Goal: Information Seeking & Learning: Find specific fact

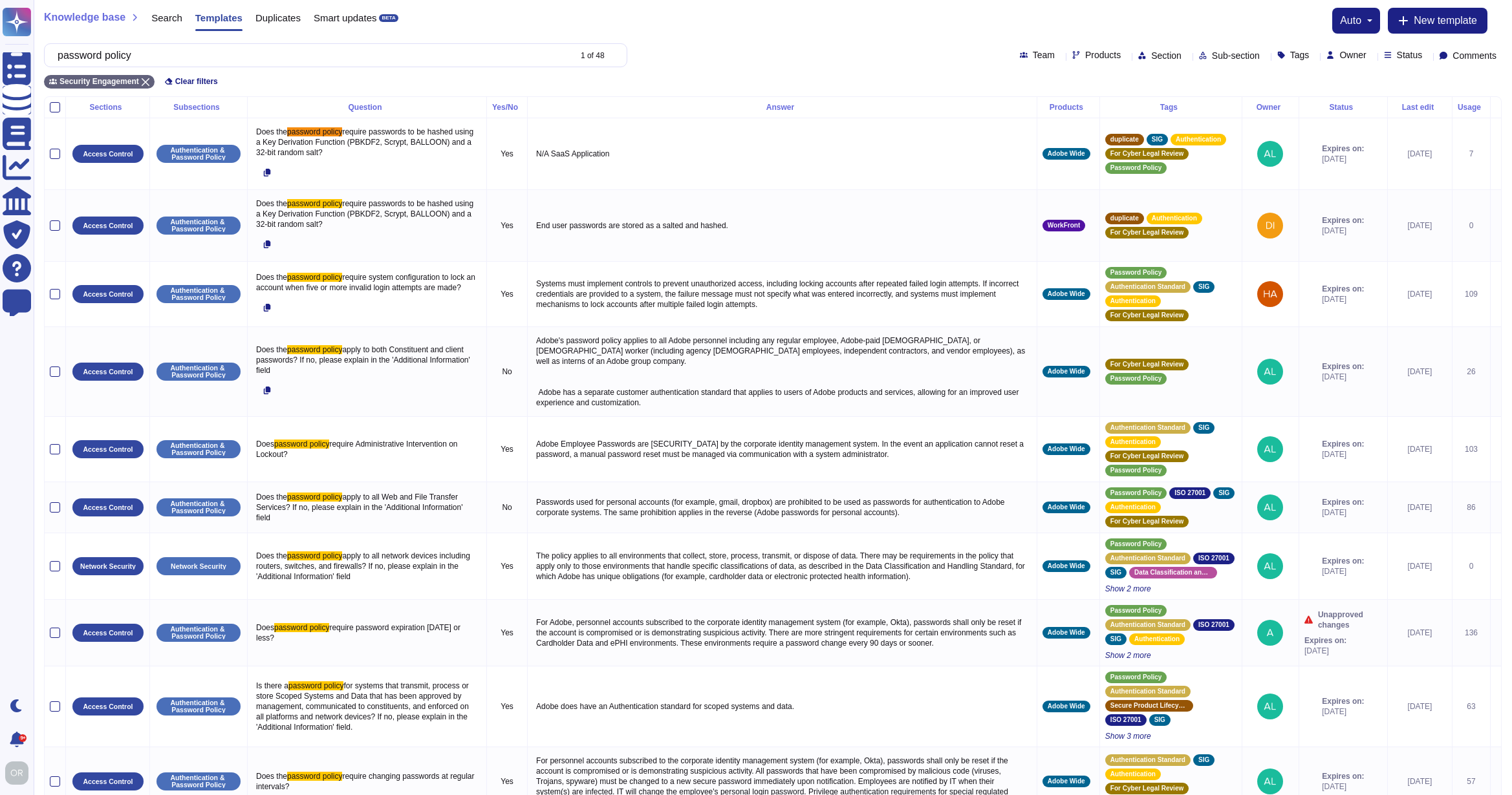
type input "password policy"
click at [1085, 57] on span "Products" at bounding box center [1103, 54] width 35 height 9
type input "wide"
click at [1029, 117] on div "Adobe Wide" at bounding box center [1087, 118] width 150 height 29
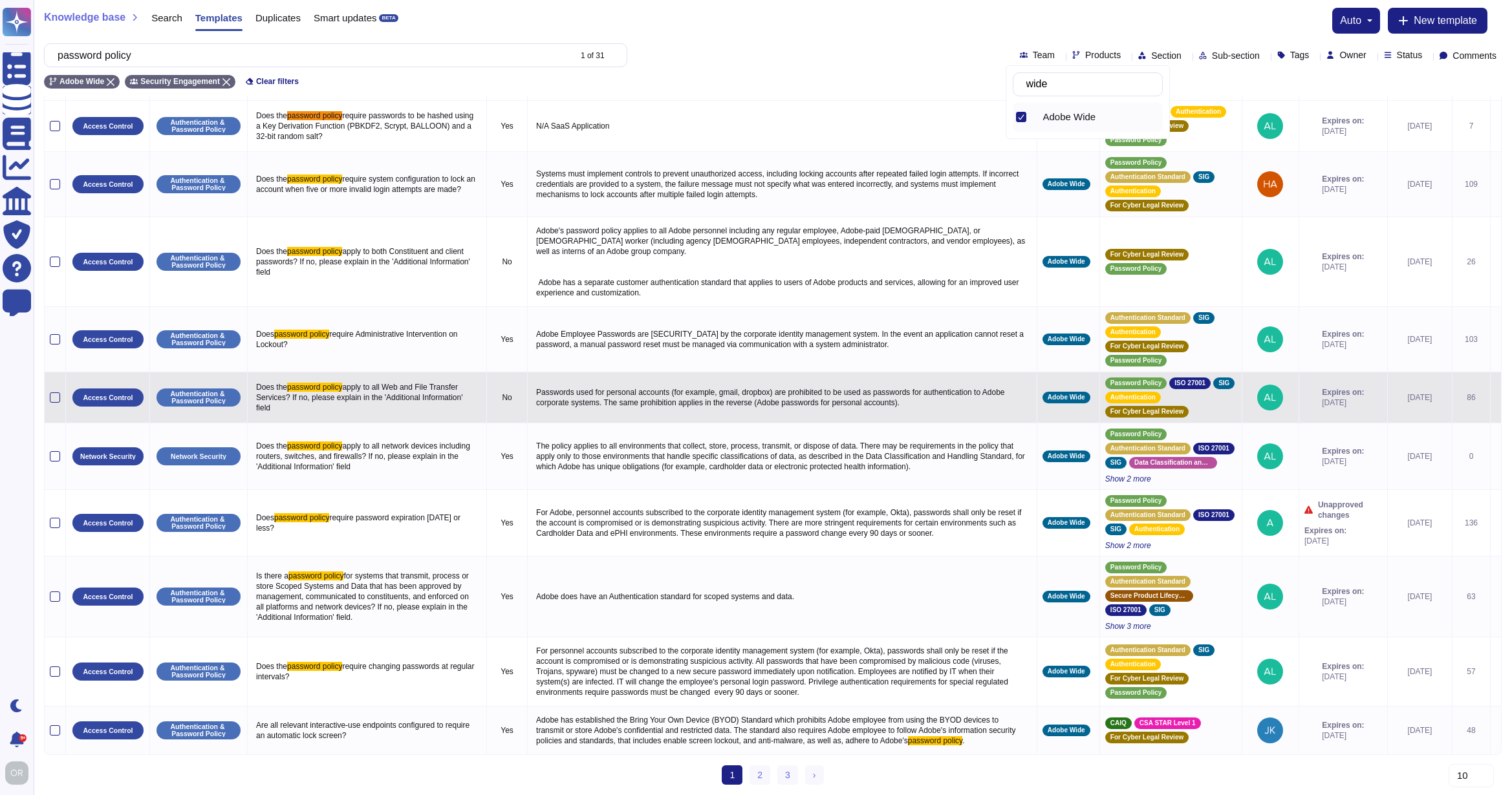
scroll to position [66, 0]
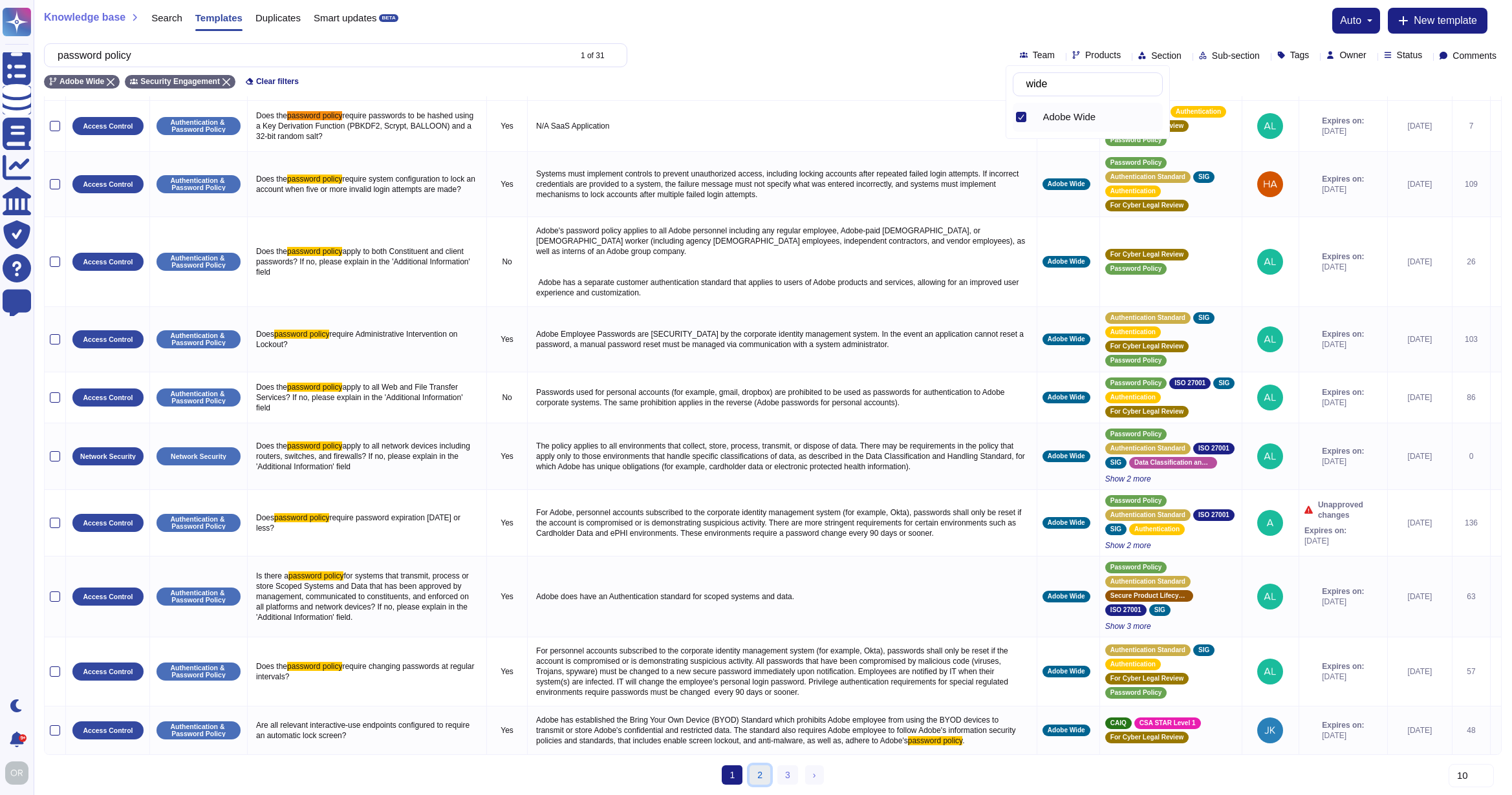
click at [763, 775] on link "2" at bounding box center [759, 775] width 21 height 20
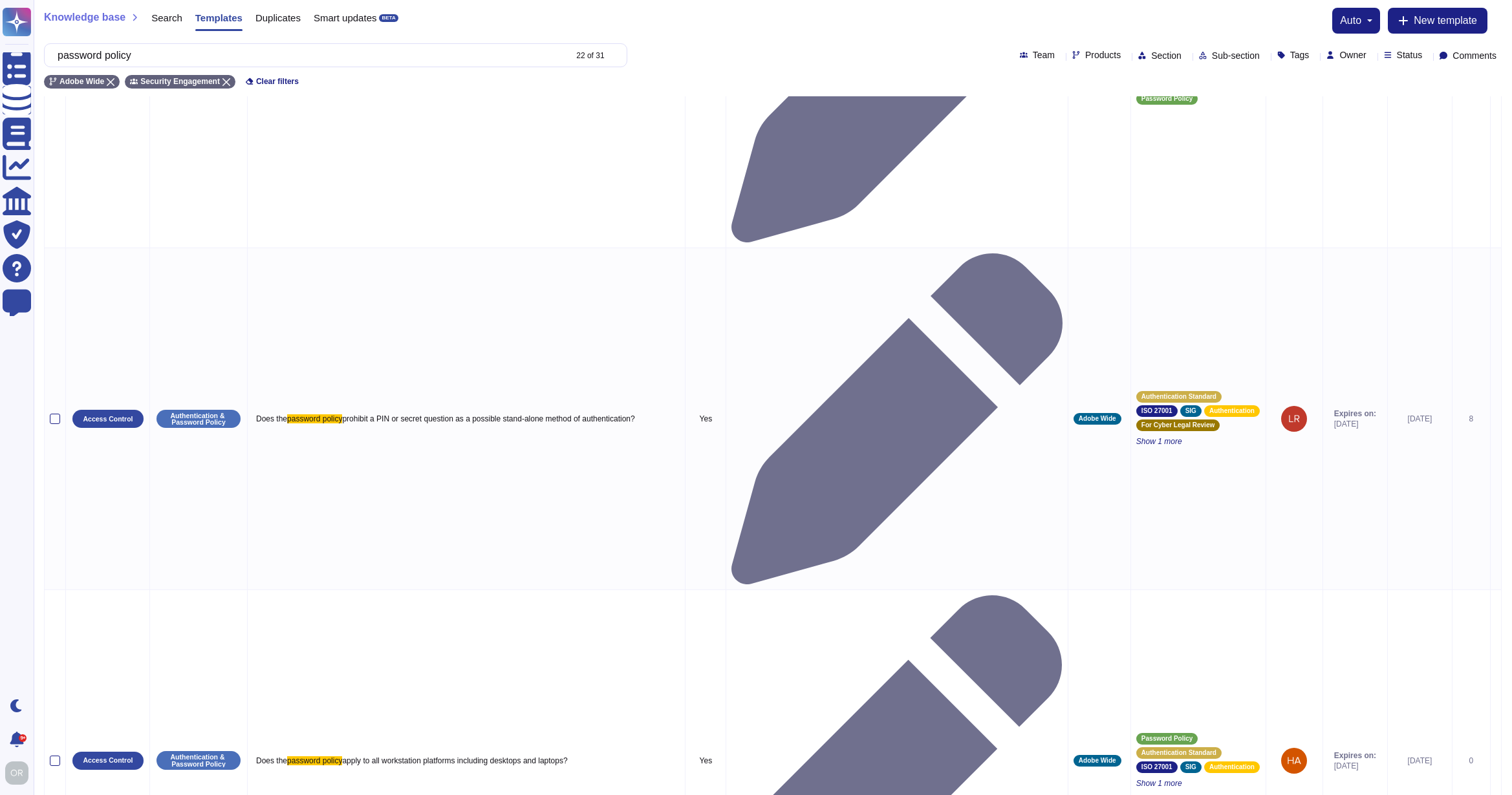
scroll to position [214, 0]
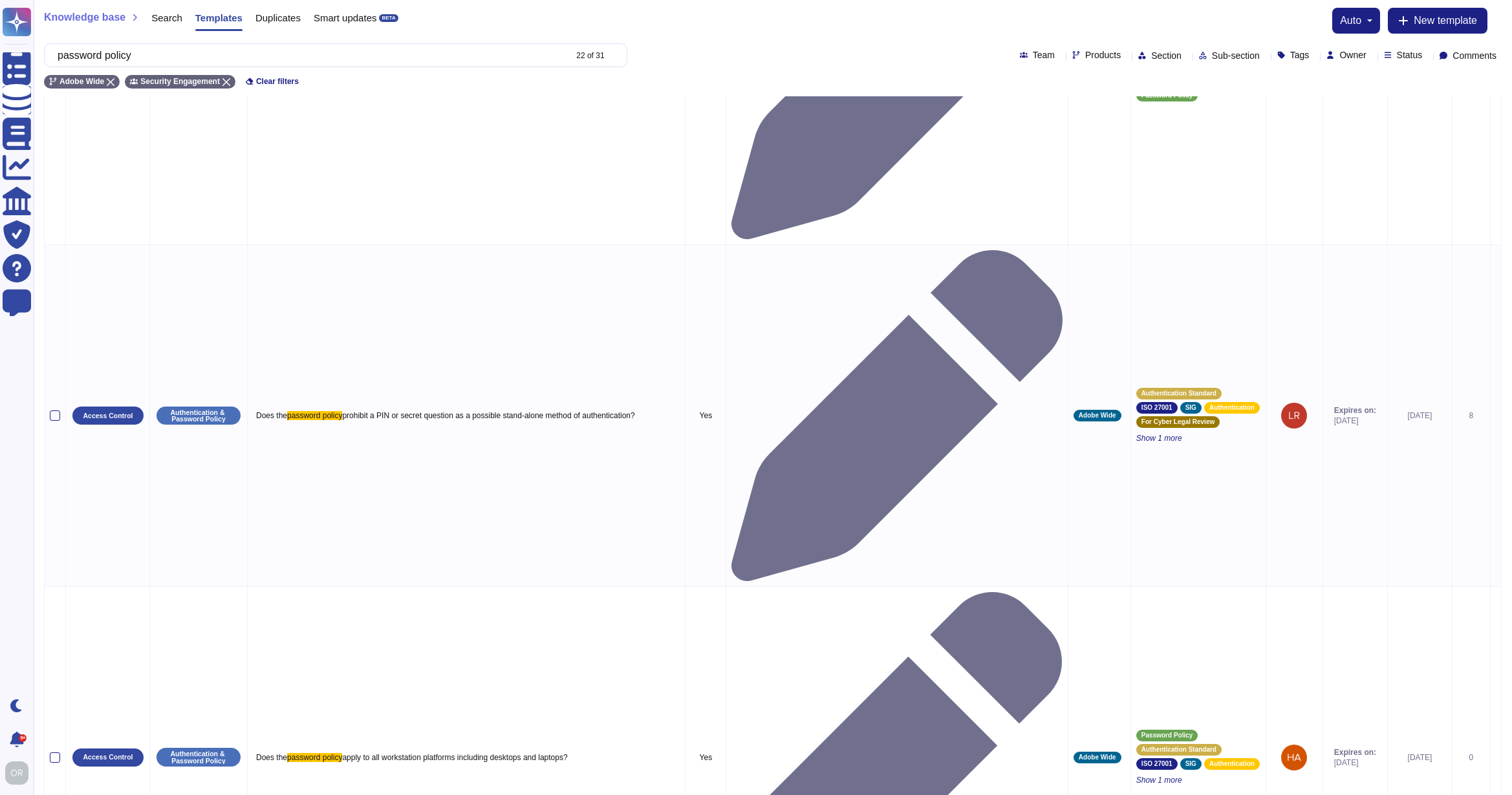
type textarea "Loremipsum do sitamet cons (adipiscin, elitsedd ei temporinci), utl etdolorem a…"
click at [158, 18] on span "Search" at bounding box center [167, 18] width 31 height 10
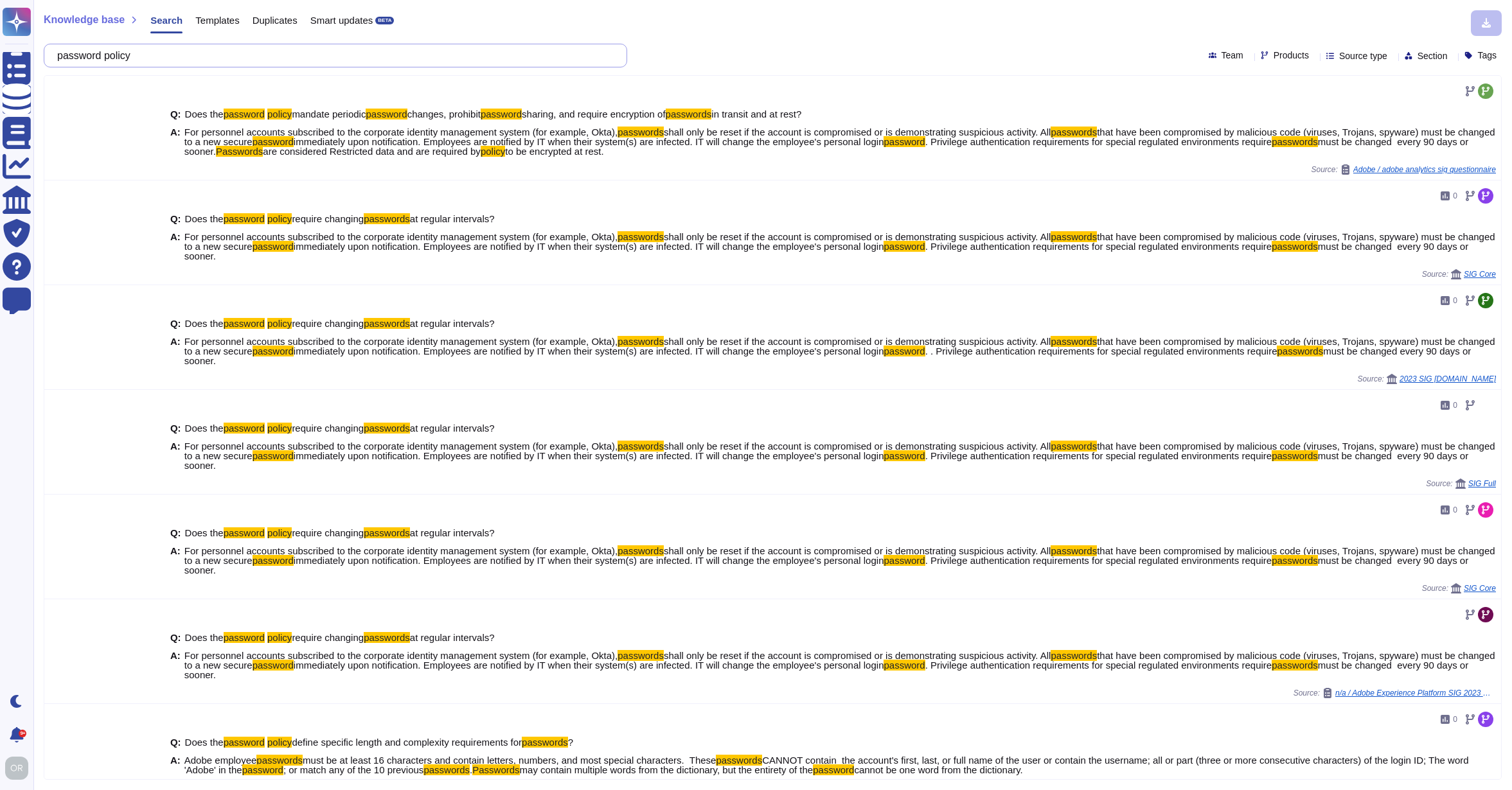
drag, startPoint x: 150, startPoint y: 54, endPoint x: 61, endPoint y: 52, distance: 89.0
click at [61, 52] on div "password policy" at bounding box center [335, 56] width 583 height 23
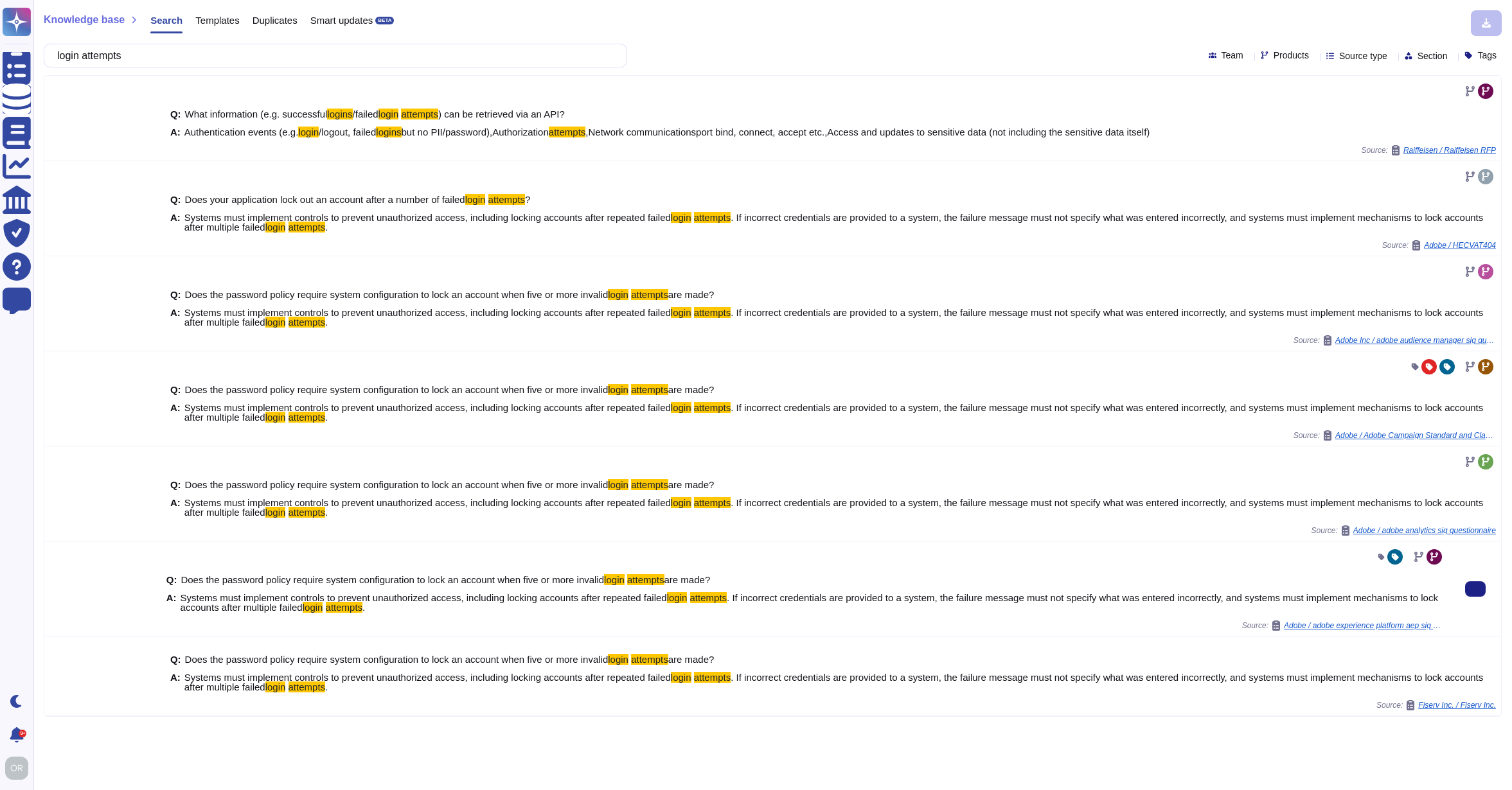
type input "login attempts"
drag, startPoint x: 146, startPoint y: 59, endPoint x: 57, endPoint y: 58, distance: 89.0
click at [57, 58] on div "login attempts" at bounding box center [335, 56] width 583 height 23
click at [211, 20] on span "Templates" at bounding box center [217, 21] width 44 height 10
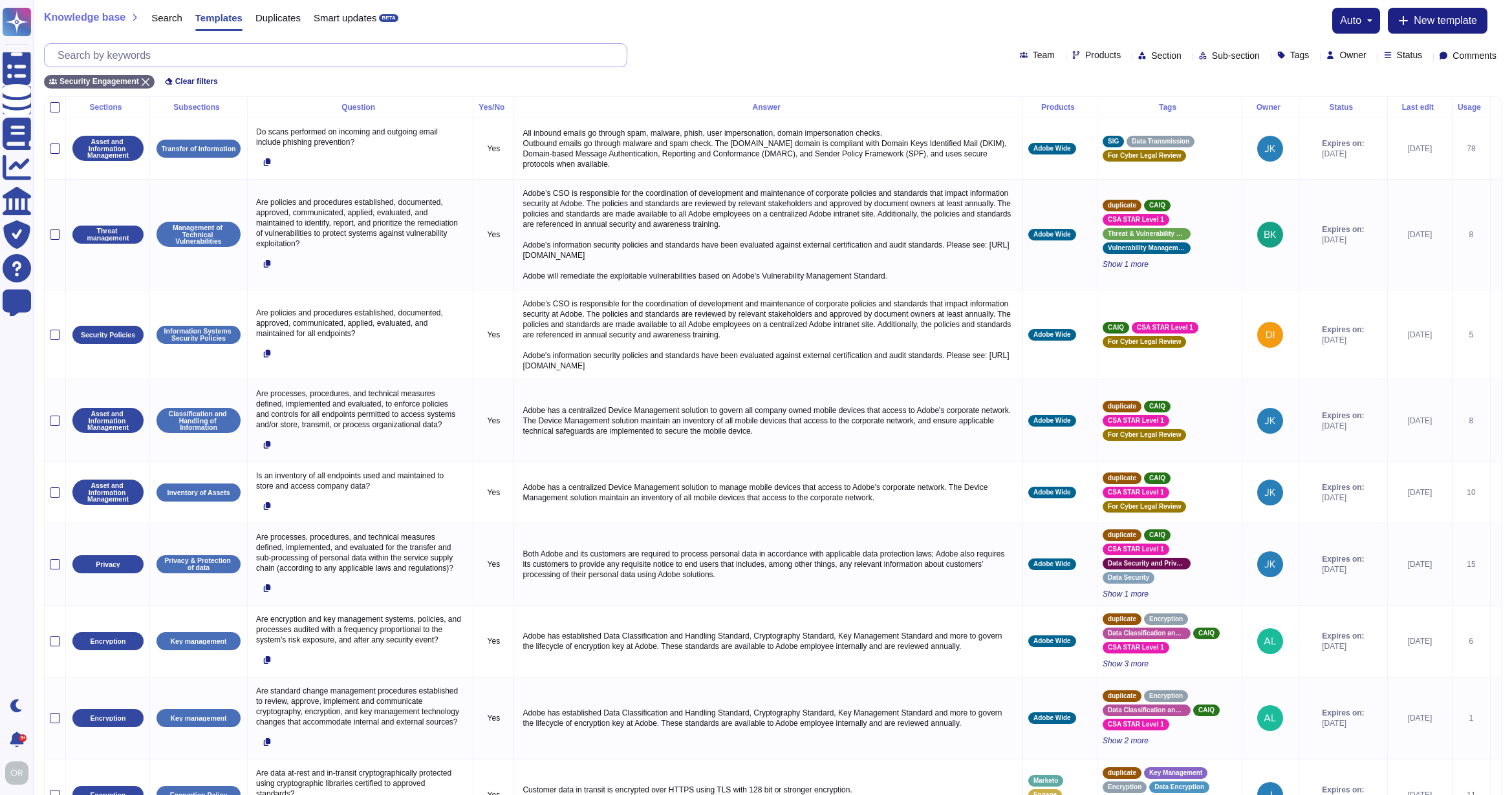
click at [220, 59] on input "text" at bounding box center [338, 55] width 575 height 23
paste input "login attempts"
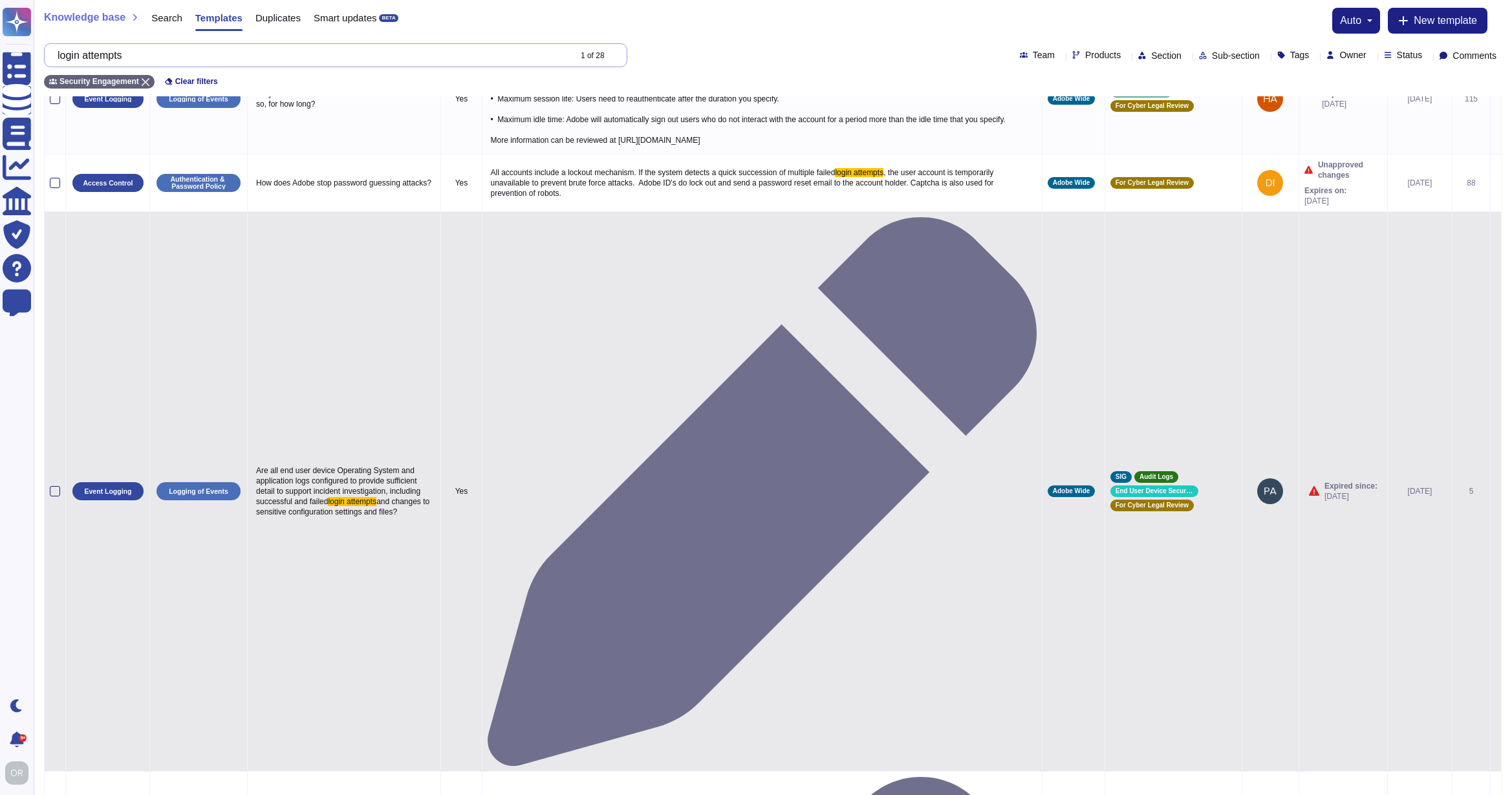
scroll to position [147, 0]
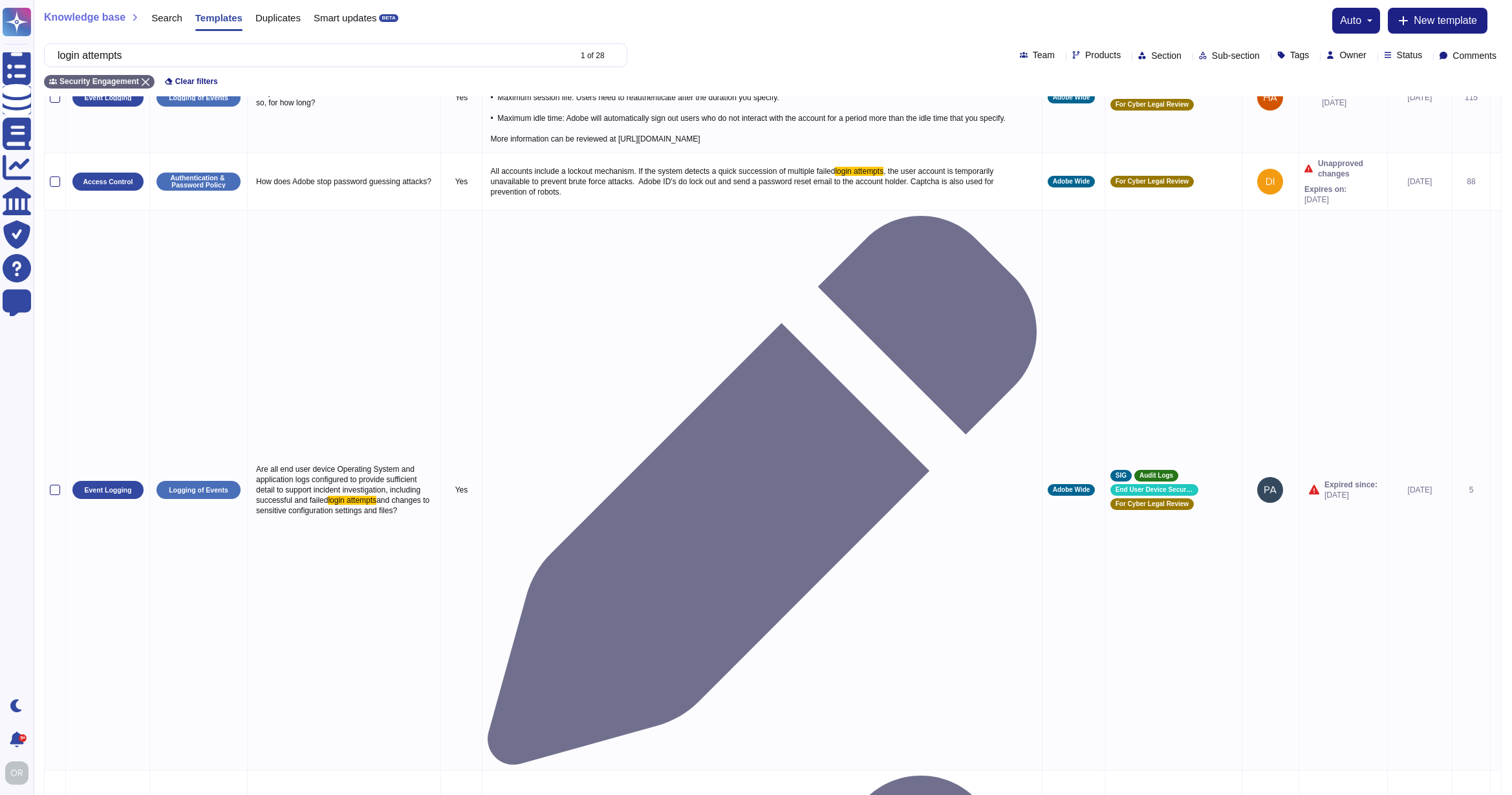
type input "login attempts"
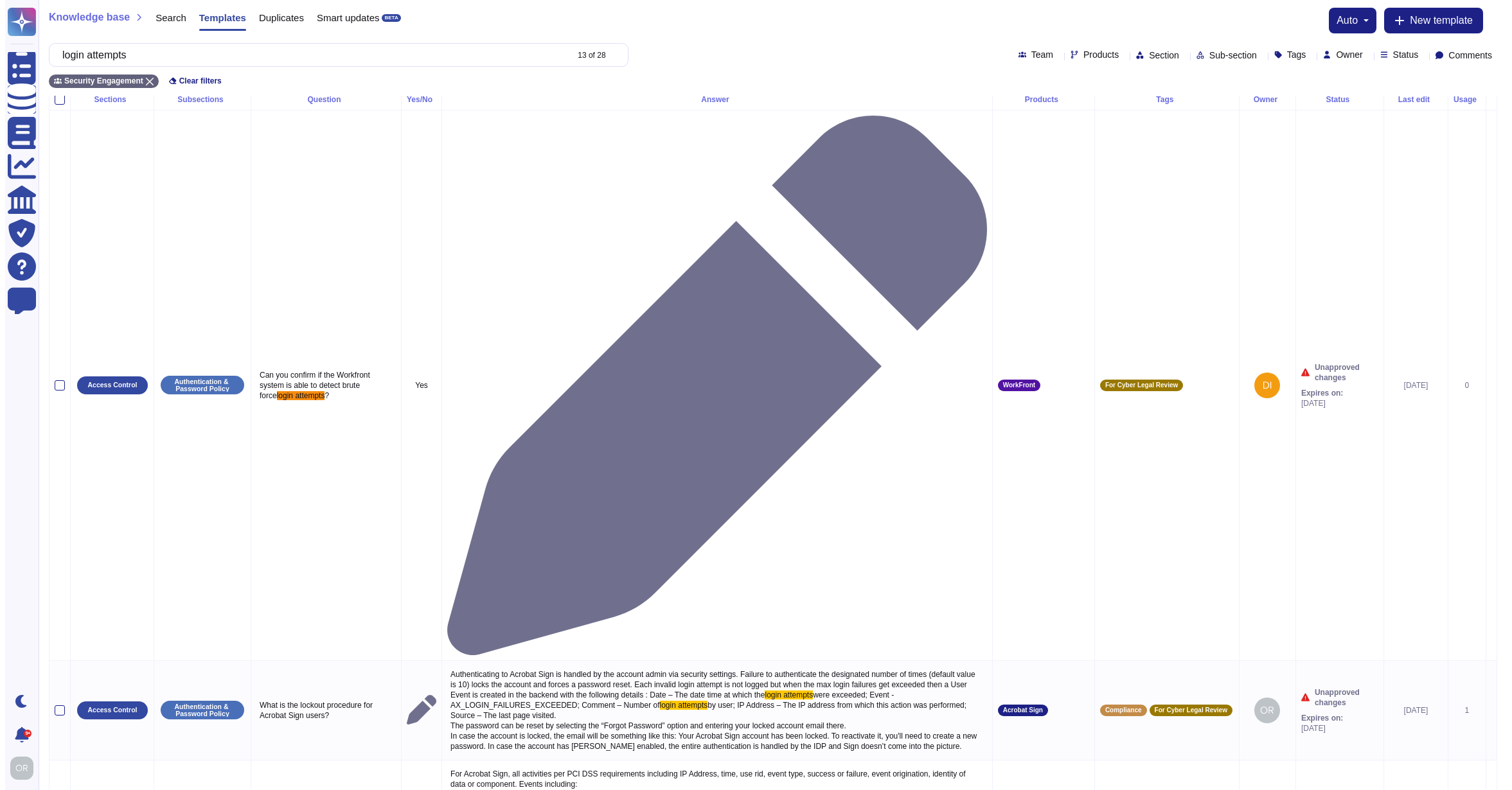
scroll to position [0, 0]
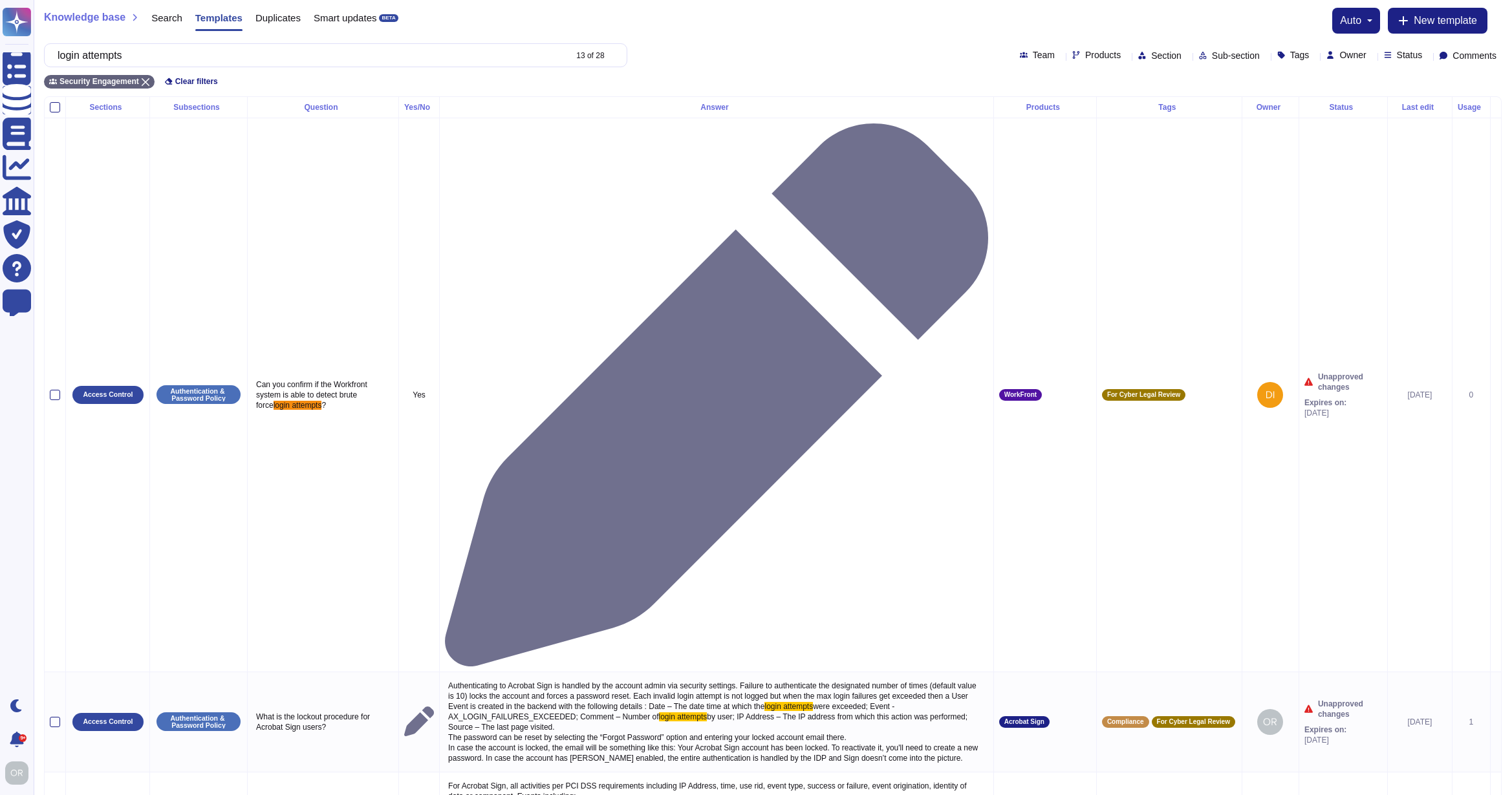
click at [163, 17] on span "Search" at bounding box center [167, 18] width 31 height 10
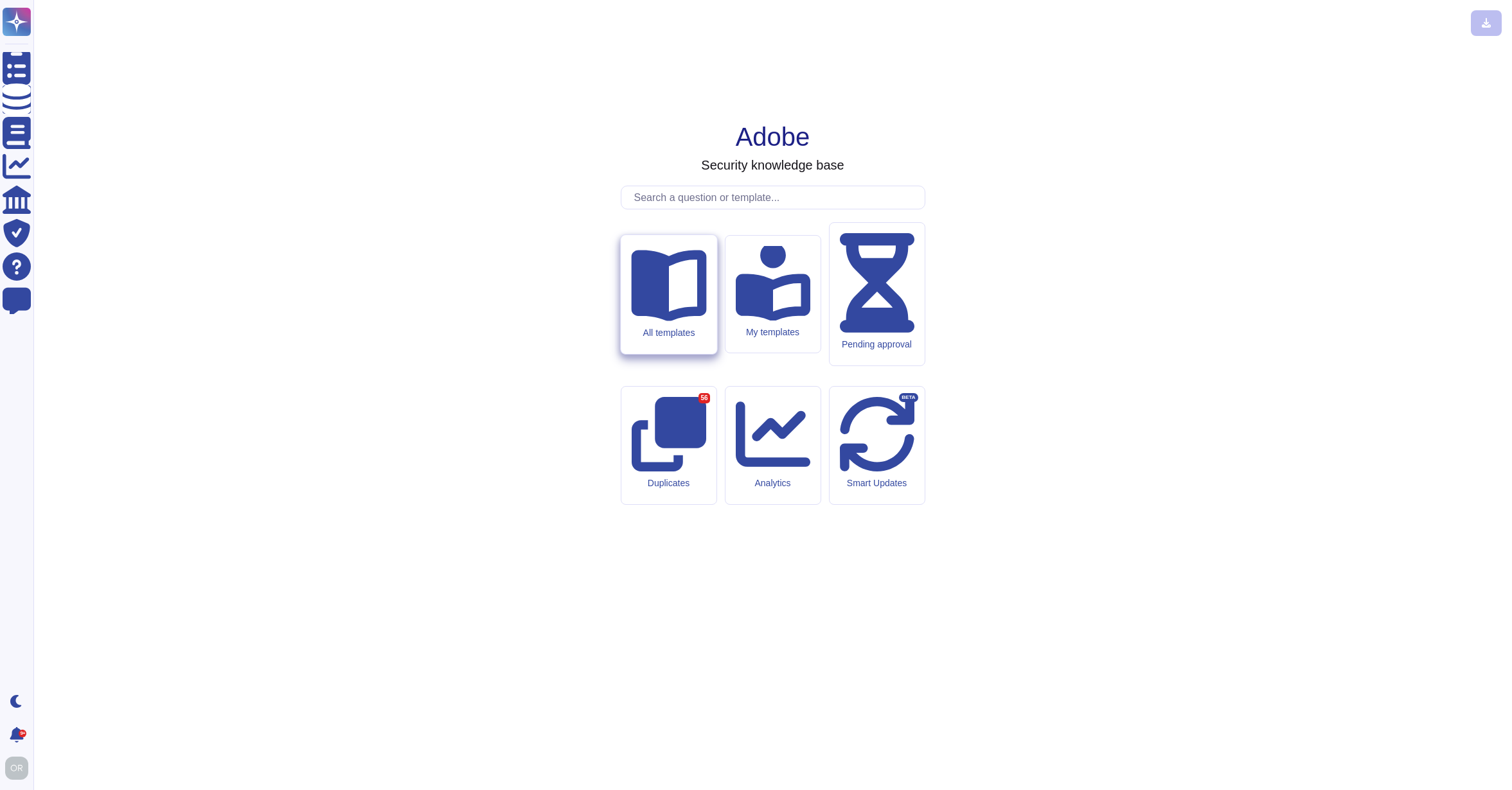
click at [661, 321] on icon at bounding box center [668, 285] width 75 height 71
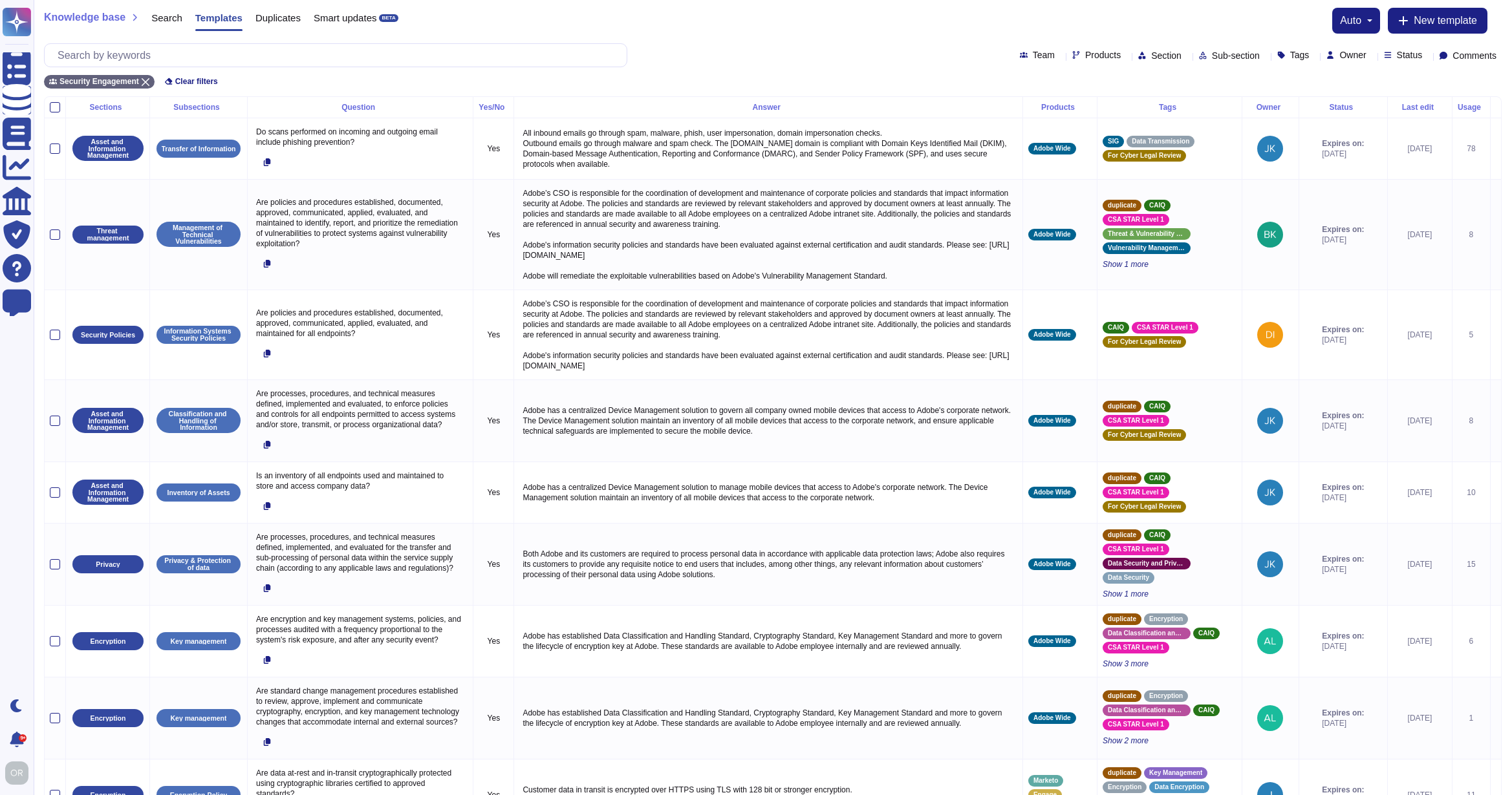
click at [174, 13] on span "Search" at bounding box center [167, 18] width 31 height 10
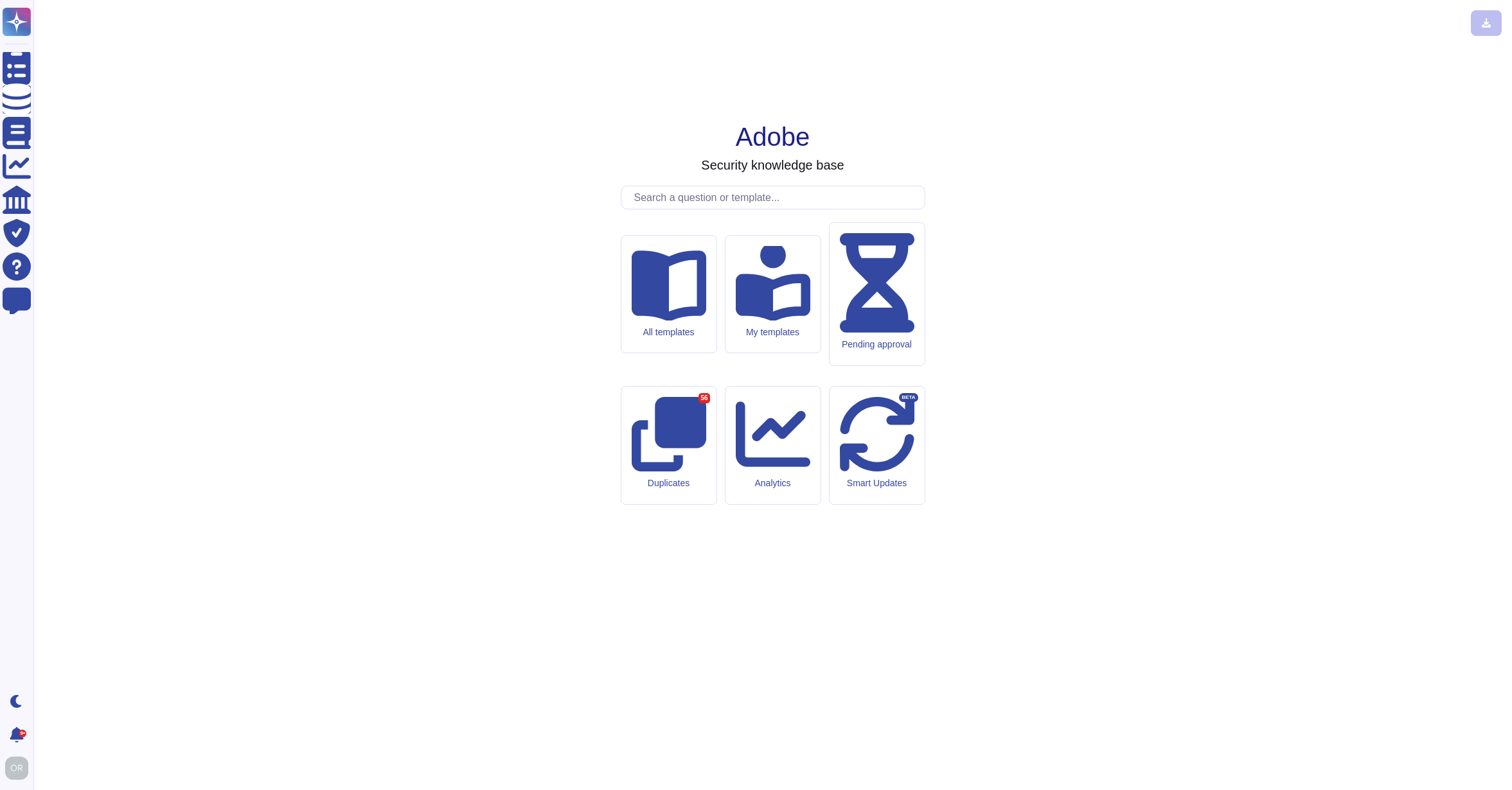
click at [712, 209] on input "text" at bounding box center [777, 197] width 297 height 22
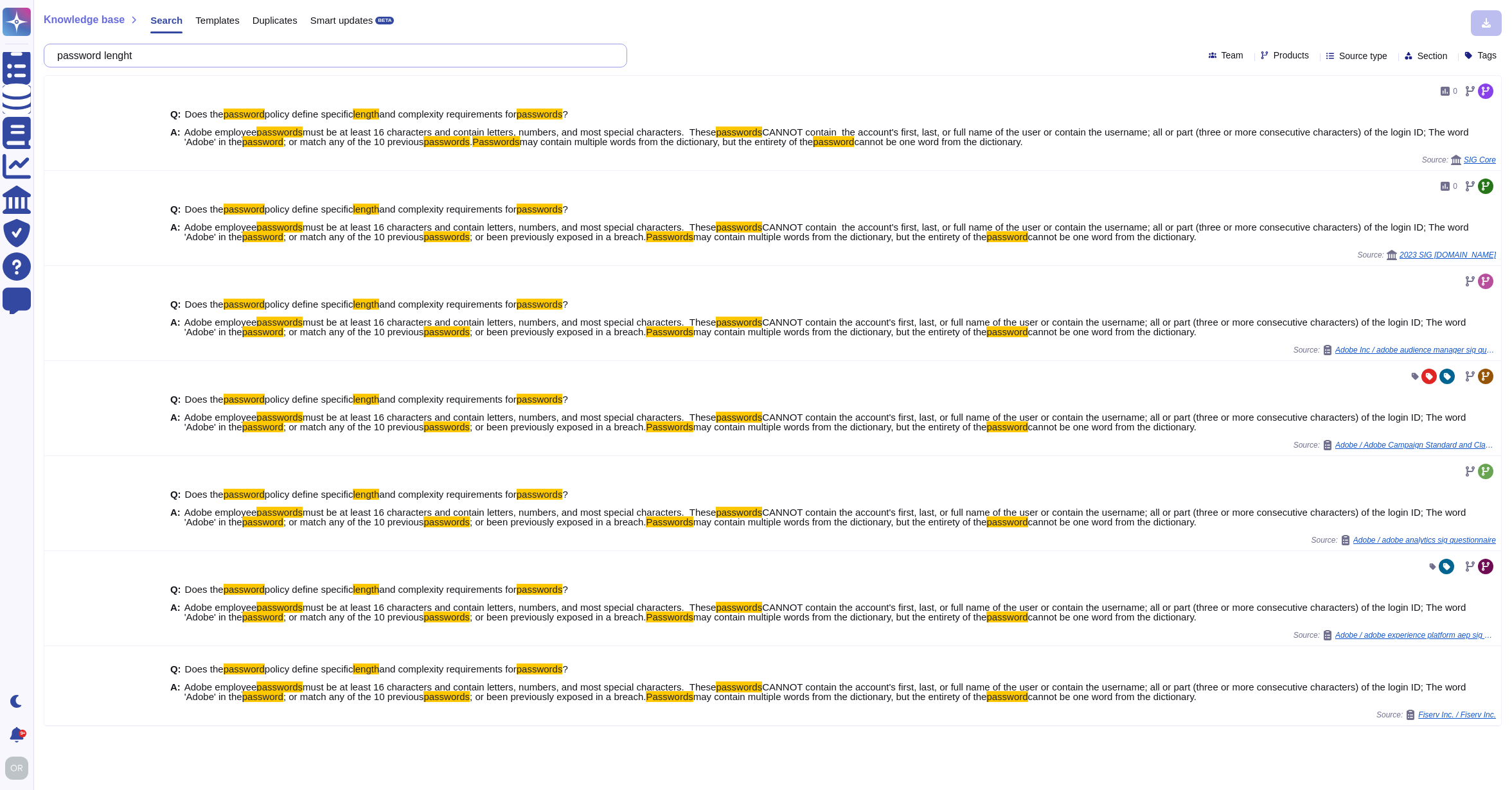
click at [141, 56] on input "password lenght" at bounding box center [332, 55] width 563 height 22
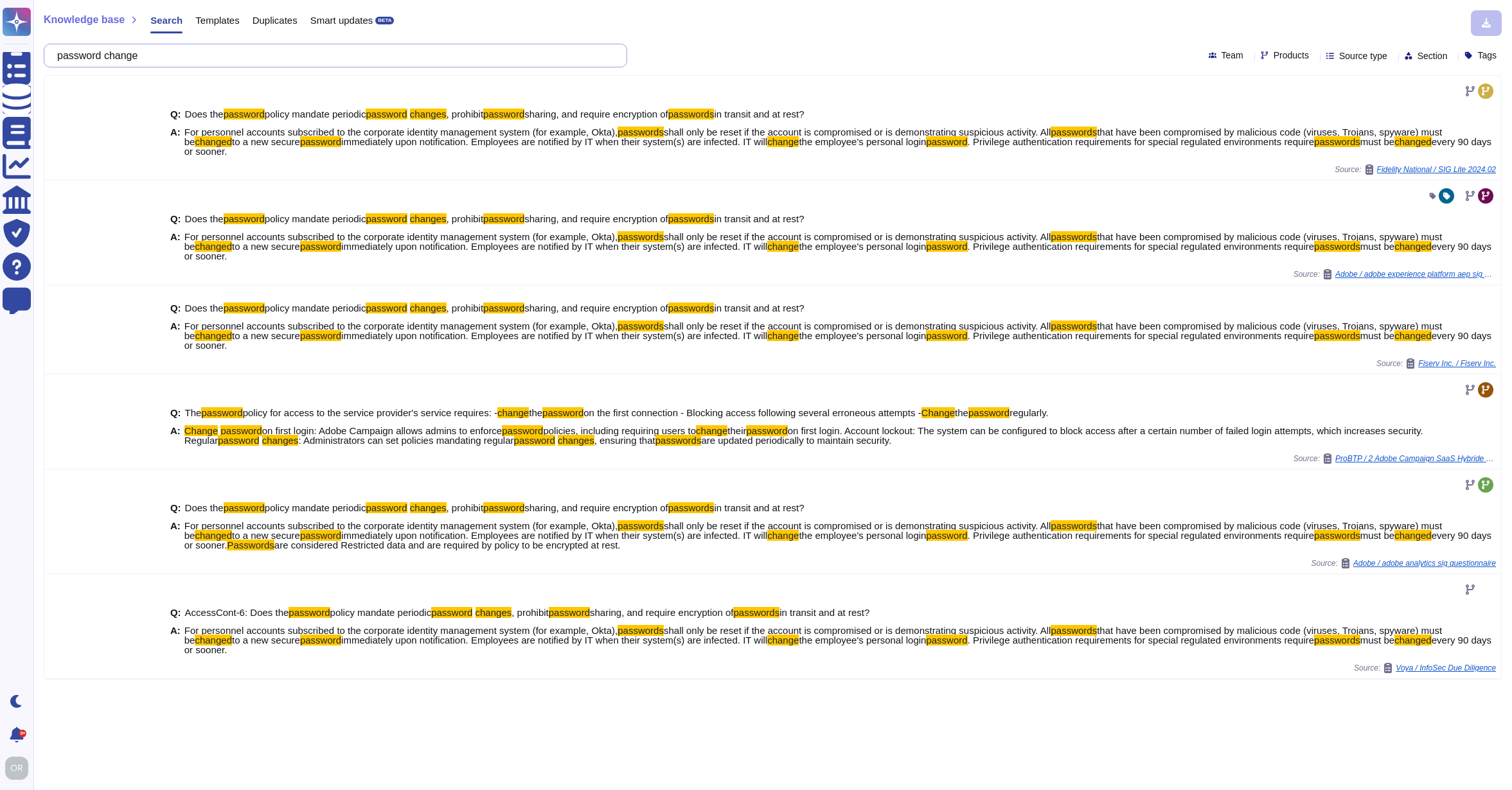
type input "password change"
